Goal: Information Seeking & Learning: Learn about a topic

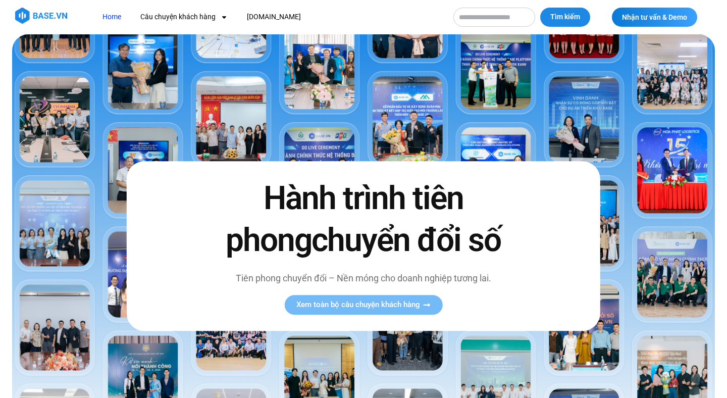
click at [250, 3] on header "Home Câu chuyện khách hàng Logistics Sản xuất Xây dựng F&B Dược Y tế Giáo dục […" at bounding box center [363, 17] width 727 height 34
click at [203, 16] on link "Câu chuyện khách hàng" at bounding box center [184, 17] width 103 height 19
